Goal: Navigation & Orientation: Find specific page/section

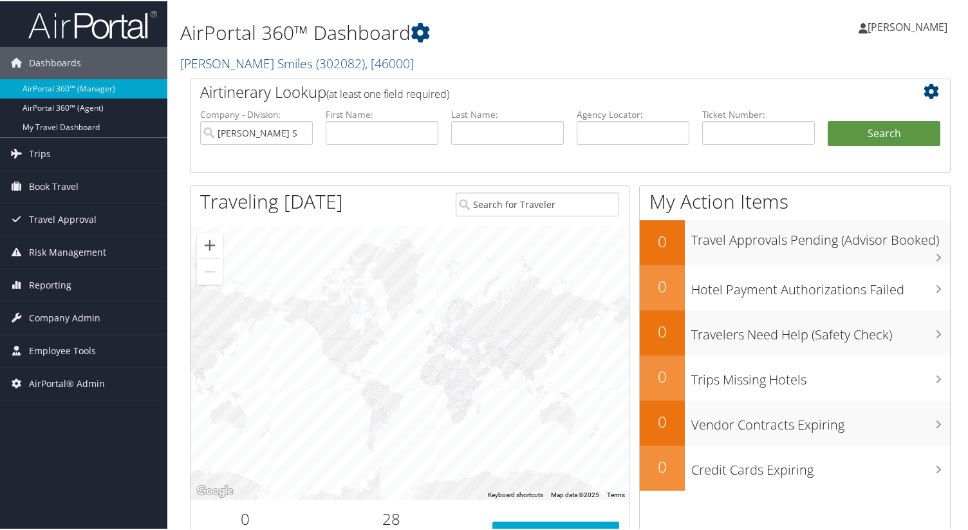
click at [285, 51] on h2 "Nuvia Smiles ( 302082 ) , [ 46000 ]" at bounding box center [440, 61] width 520 height 22
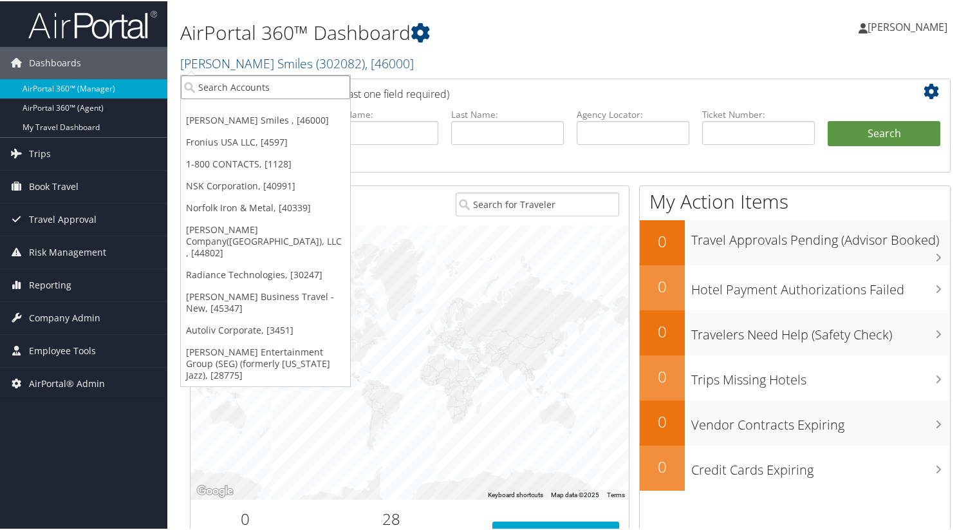
click at [273, 81] on input "search" at bounding box center [265, 86] width 169 height 24
type input "sorenson"
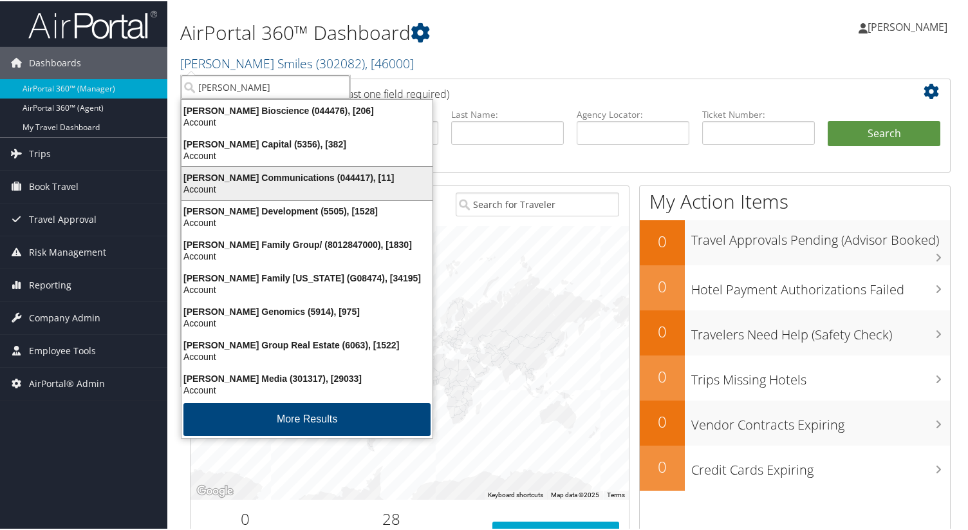
click at [270, 174] on div "Sorenson Communications (044417), [11]" at bounding box center [307, 177] width 266 height 12
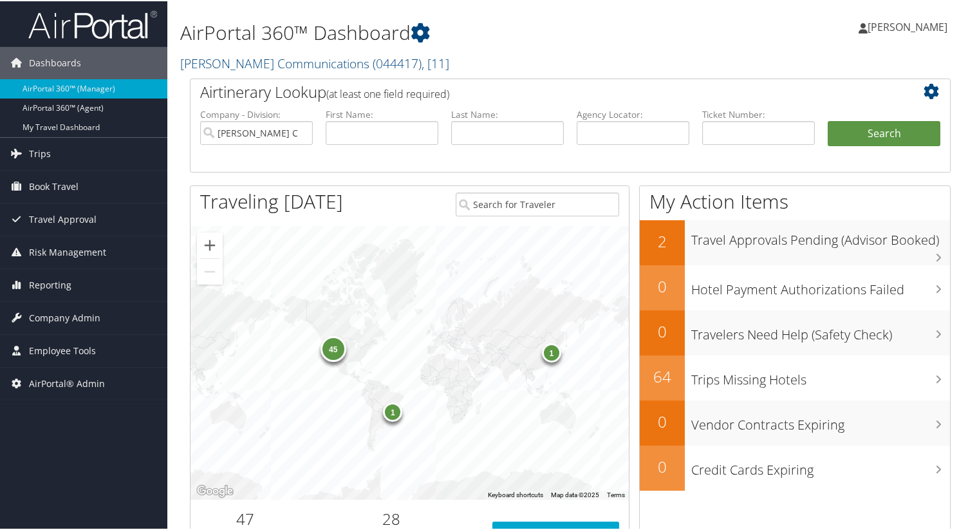
click at [411, 306] on div "45 1 1" at bounding box center [410, 362] width 438 height 274
